Goal: Information Seeking & Learning: Learn about a topic

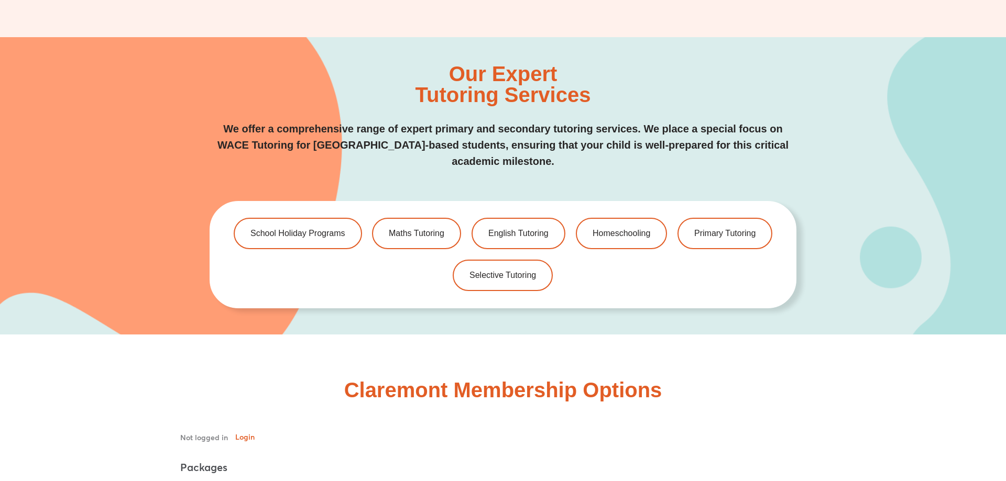
scroll to position [2351, 0]
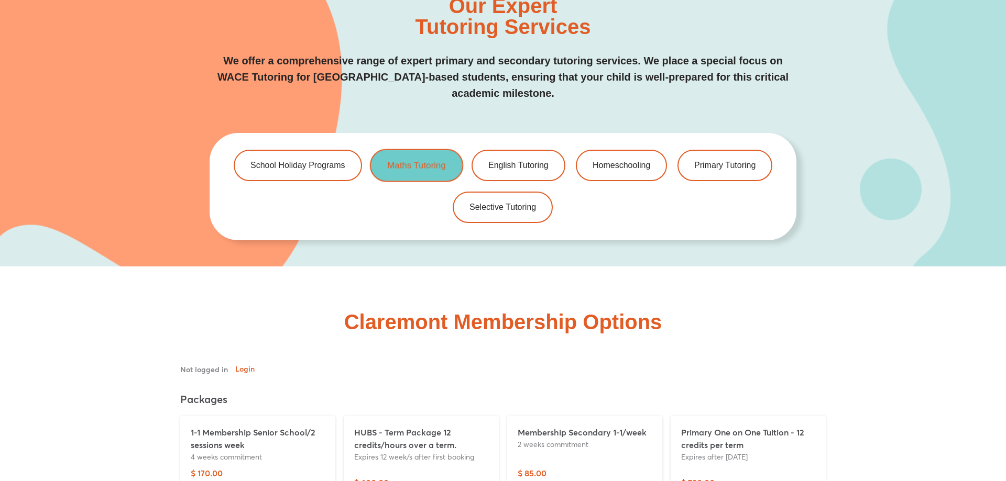
click at [402, 157] on link "Maths Tutoring" at bounding box center [416, 165] width 93 height 33
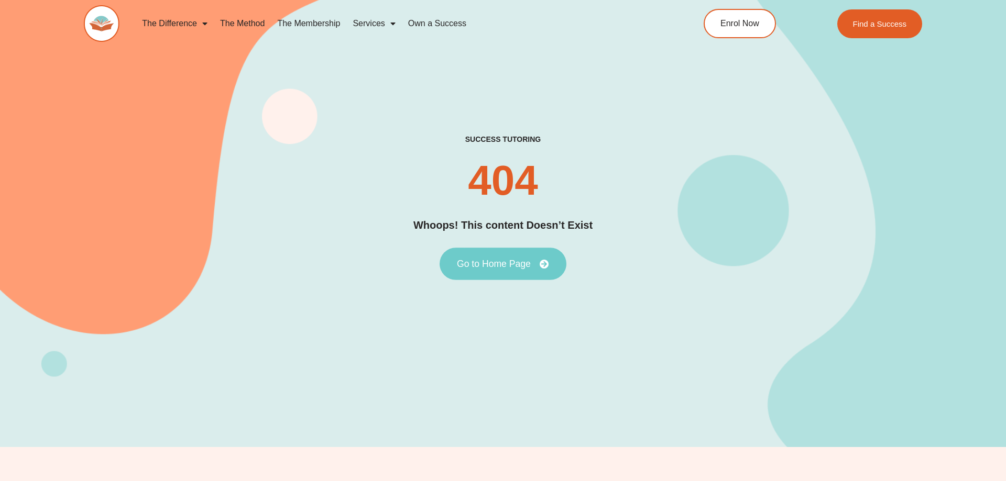
click at [518, 264] on span "Go to Home Page" at bounding box center [494, 263] width 74 height 9
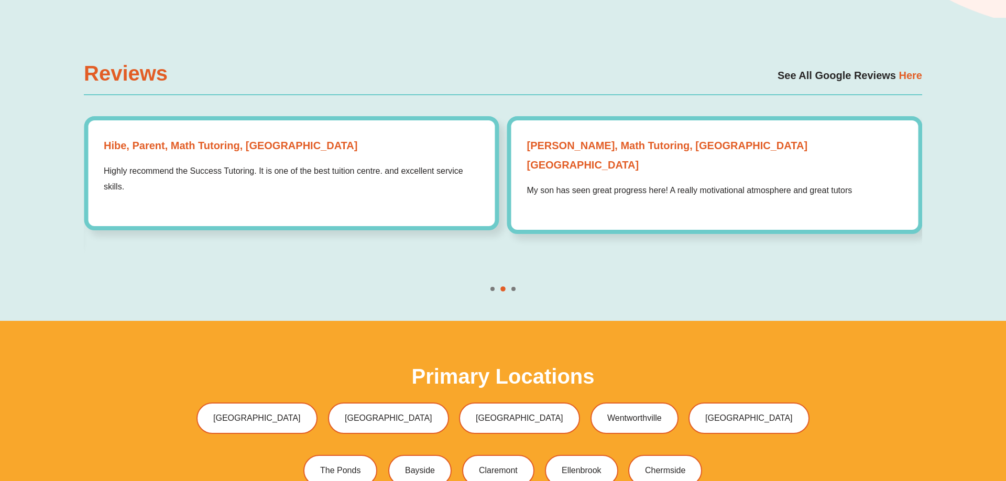
scroll to position [3206, 0]
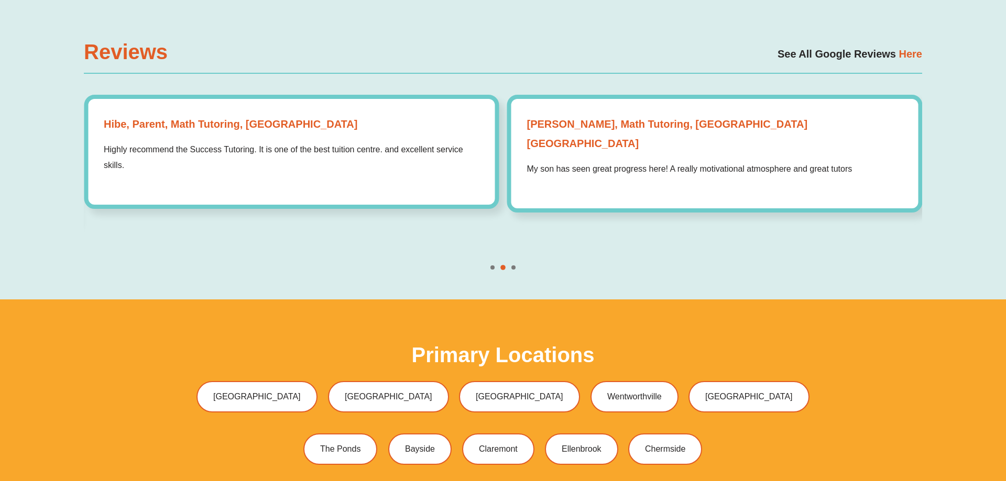
click at [511, 266] on div at bounding box center [503, 268] width 838 height 4
click at [513, 266] on span "Go to slide 3" at bounding box center [513, 268] width 4 height 4
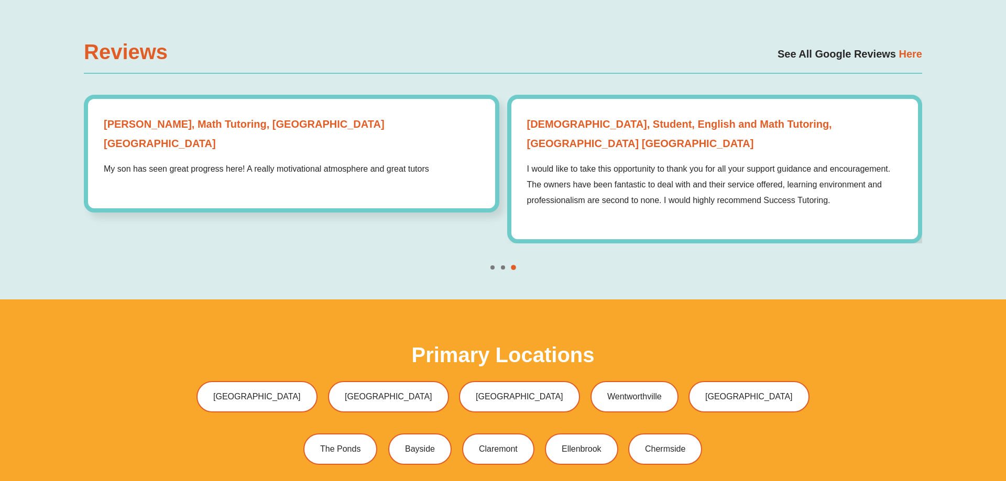
click at [491, 266] on span "Go to slide 1" at bounding box center [492, 268] width 4 height 4
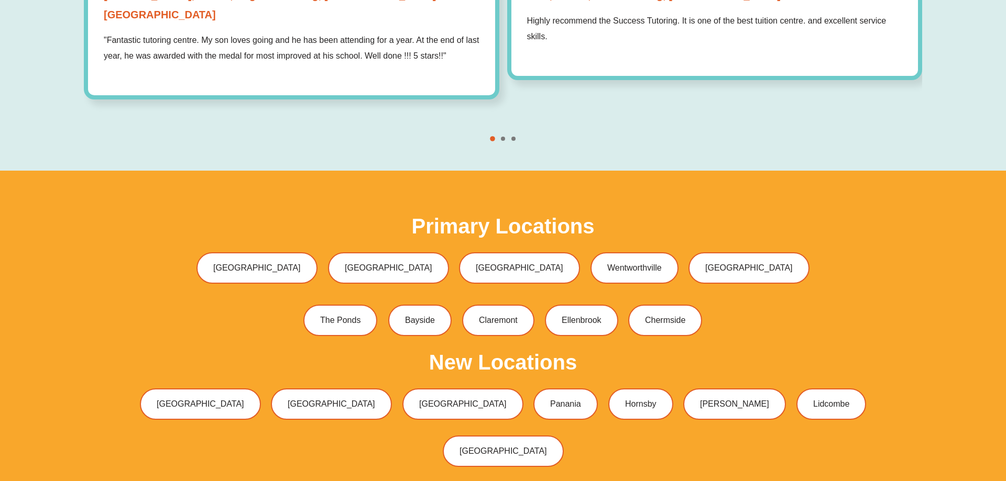
scroll to position [3419, 0]
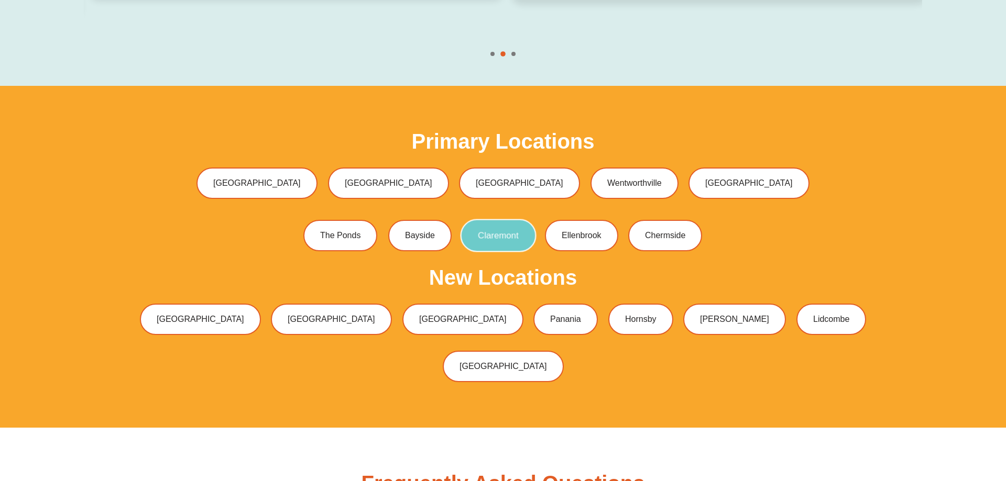
click at [488, 219] on link "Claremont" at bounding box center [498, 235] width 76 height 33
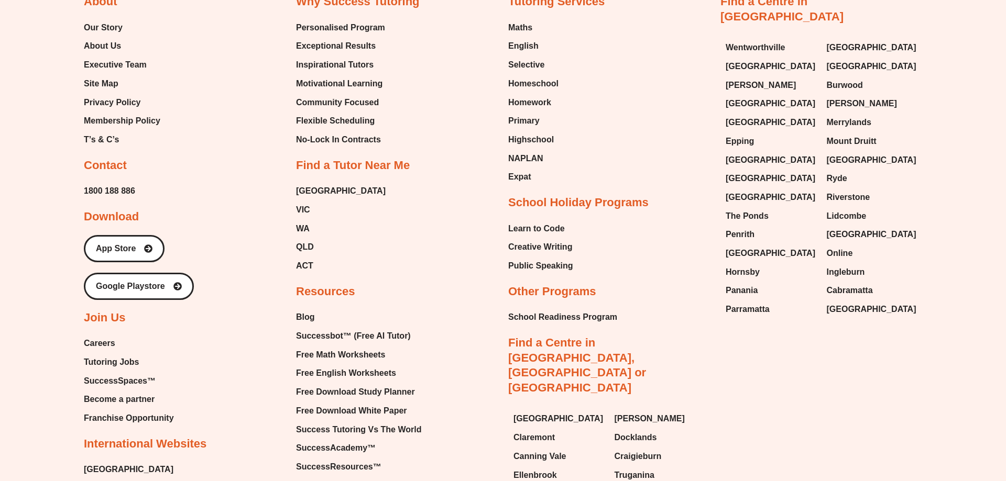
scroll to position [6678, 0]
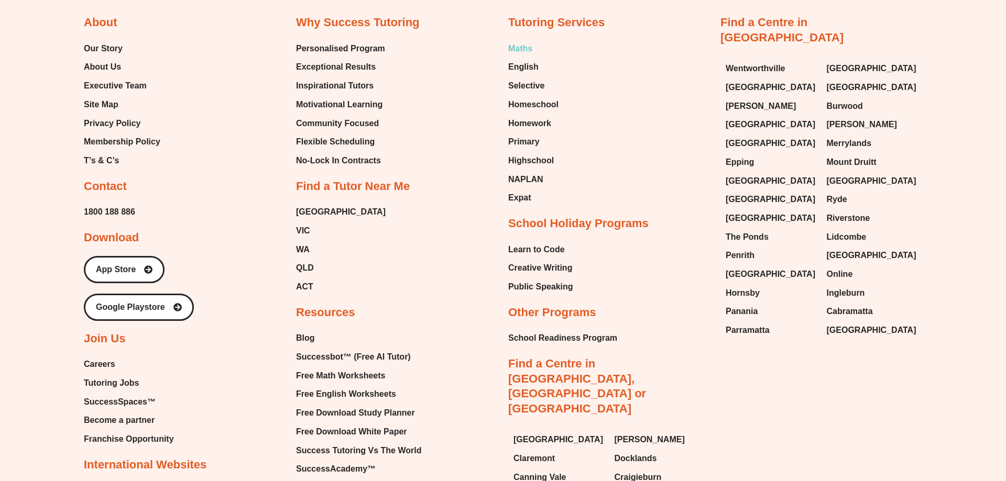
click at [523, 47] on span "Maths" at bounding box center [520, 49] width 24 height 16
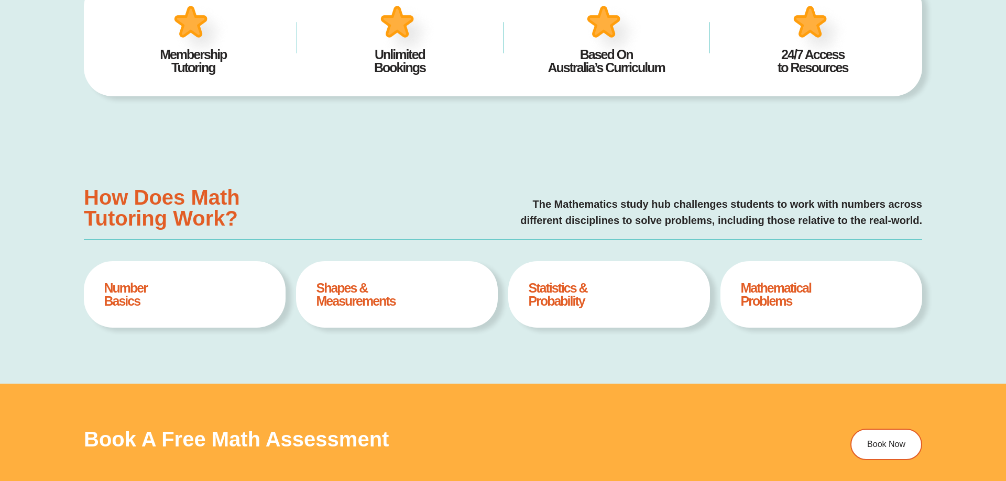
type input "*"
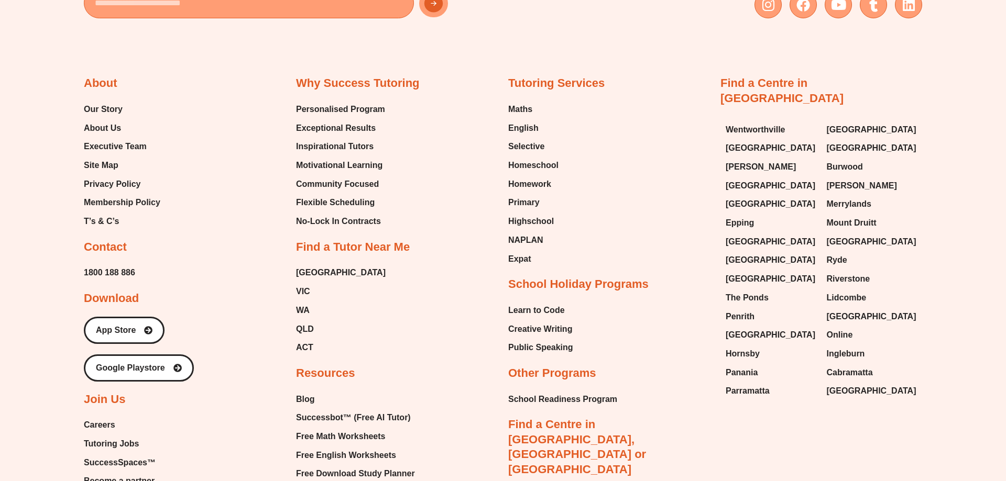
scroll to position [3847, 0]
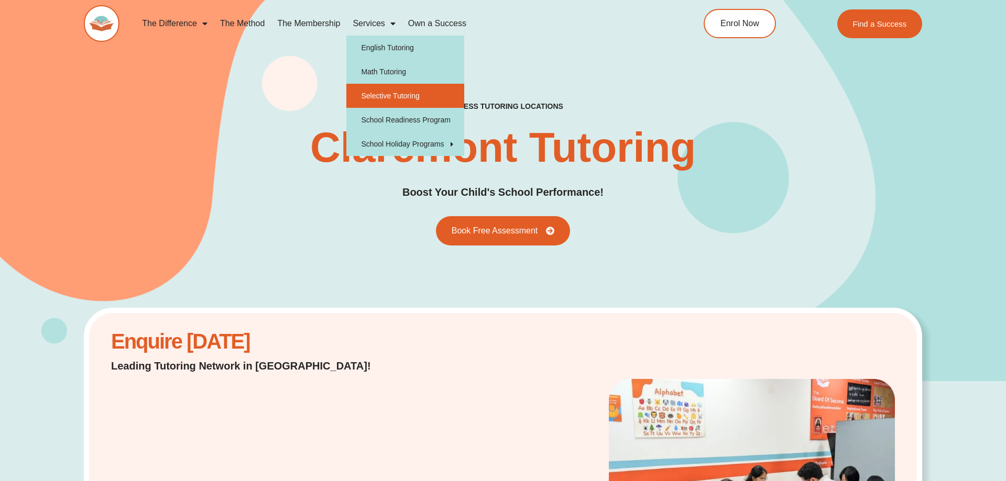
click at [395, 94] on link "Selective Tutoring" at bounding box center [405, 96] width 118 height 24
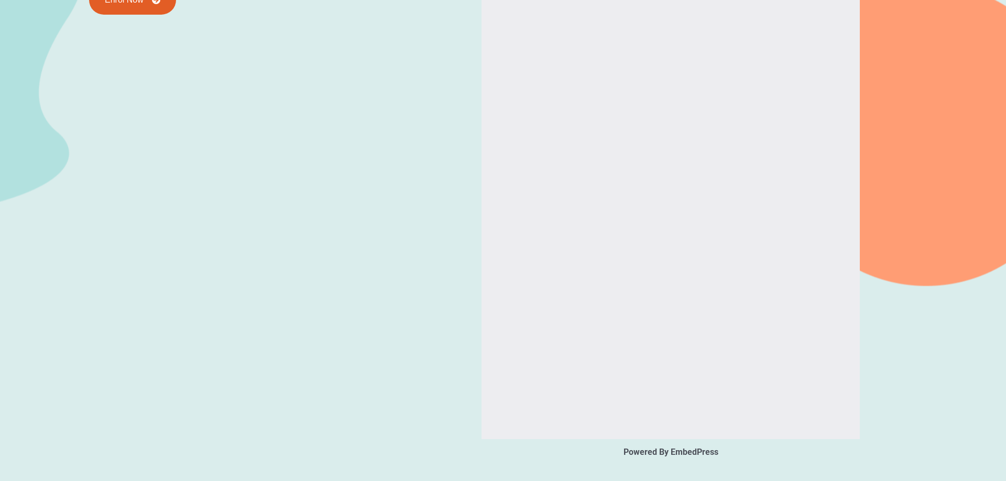
type input "*"
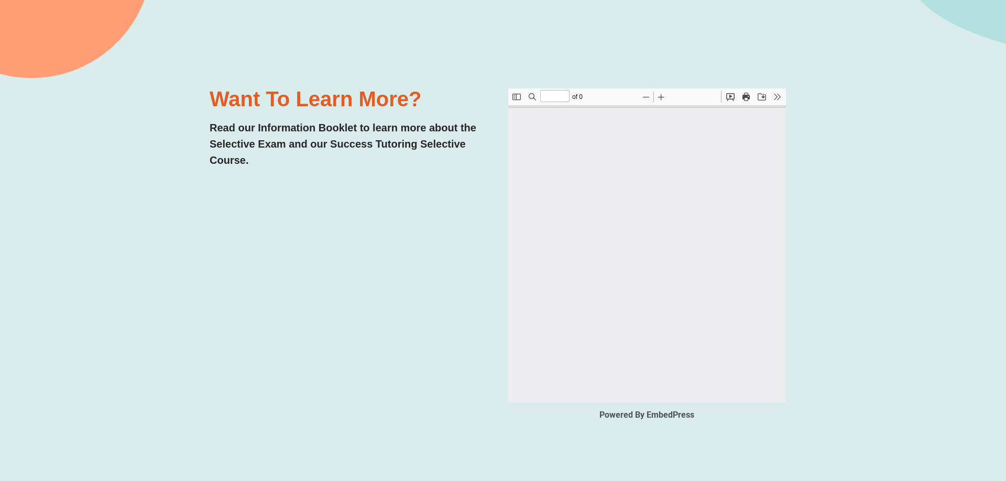
type input "*"
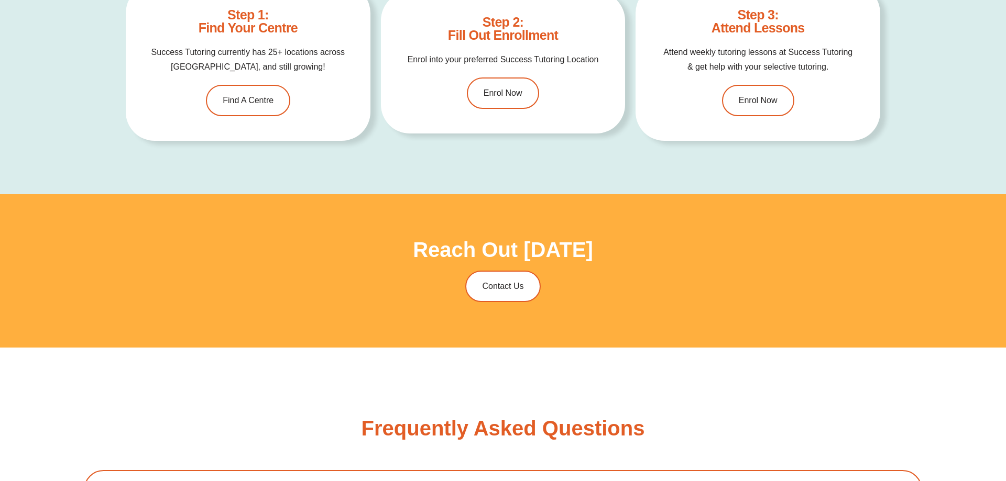
scroll to position [3099, 0]
